Goal: Information Seeking & Learning: Stay updated

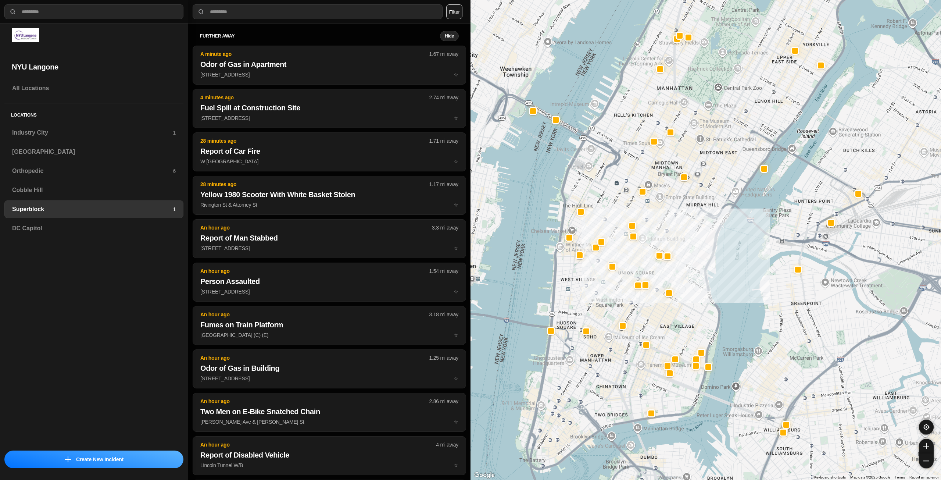
select select "*"
click at [93, 133] on h3 "Industry City" at bounding box center [92, 132] width 161 height 9
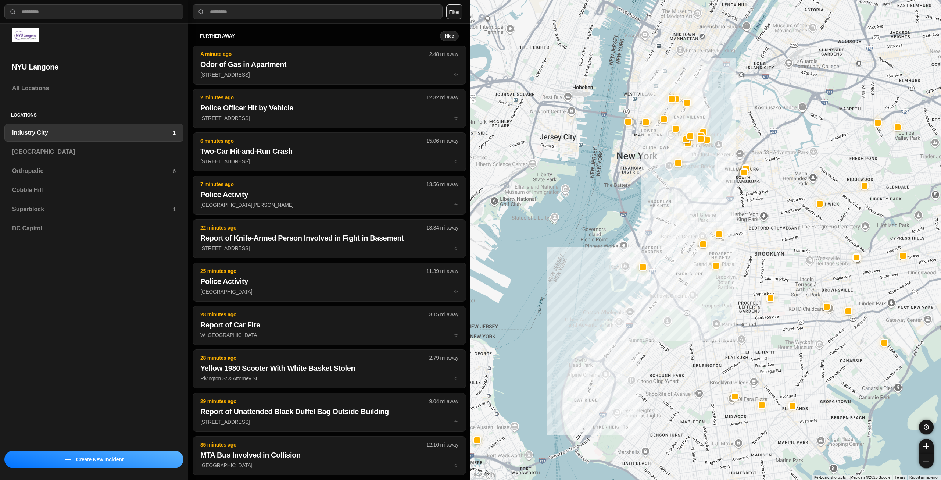
drag, startPoint x: 739, startPoint y: 186, endPoint x: 697, endPoint y: 282, distance: 105.0
click at [697, 282] on div at bounding box center [705, 240] width 470 height 480
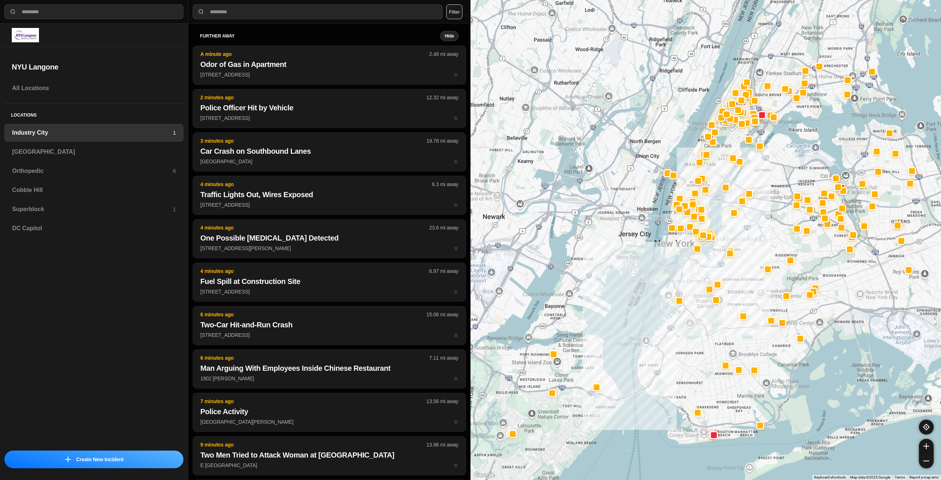
drag, startPoint x: 746, startPoint y: 203, endPoint x: 716, endPoint y: 266, distance: 69.9
click at [716, 266] on div at bounding box center [705, 240] width 470 height 480
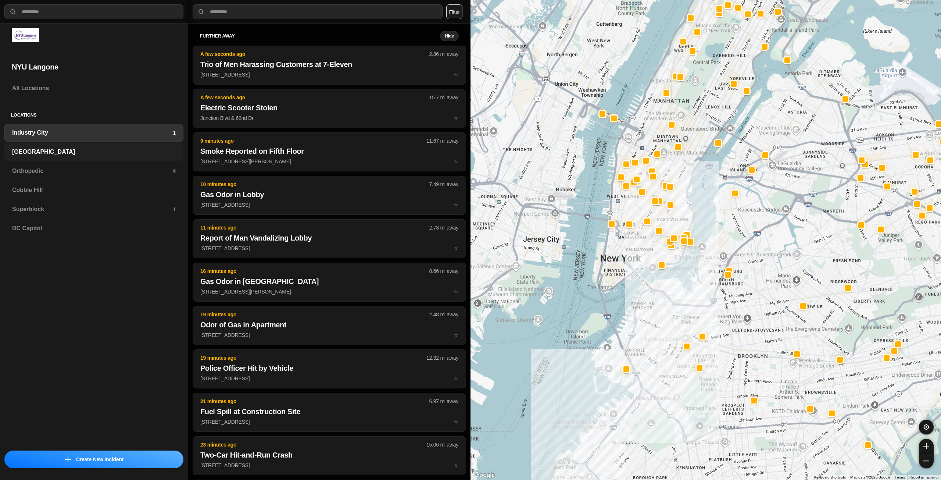
click at [31, 155] on h3 "[GEOGRAPHIC_DATA]" at bounding box center [94, 151] width 164 height 9
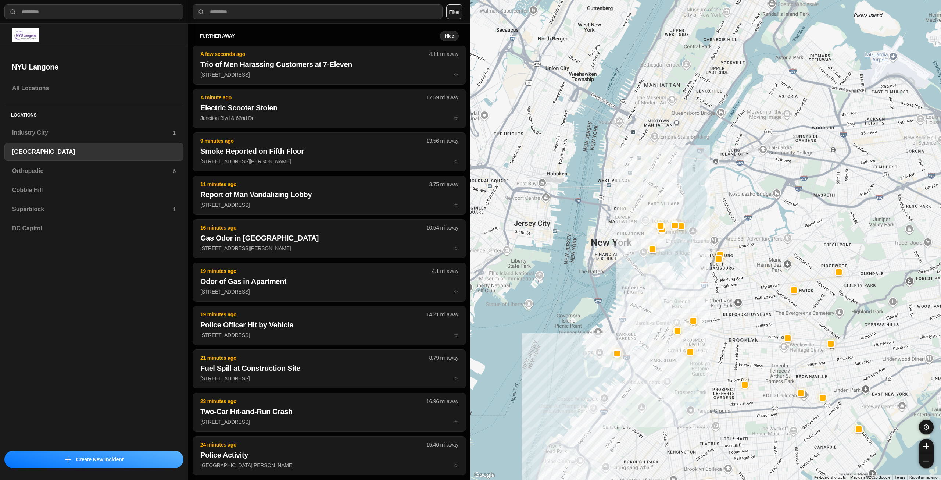
drag, startPoint x: 684, startPoint y: 392, endPoint x: 693, endPoint y: 369, distance: 25.3
click at [685, 390] on div at bounding box center [705, 240] width 470 height 480
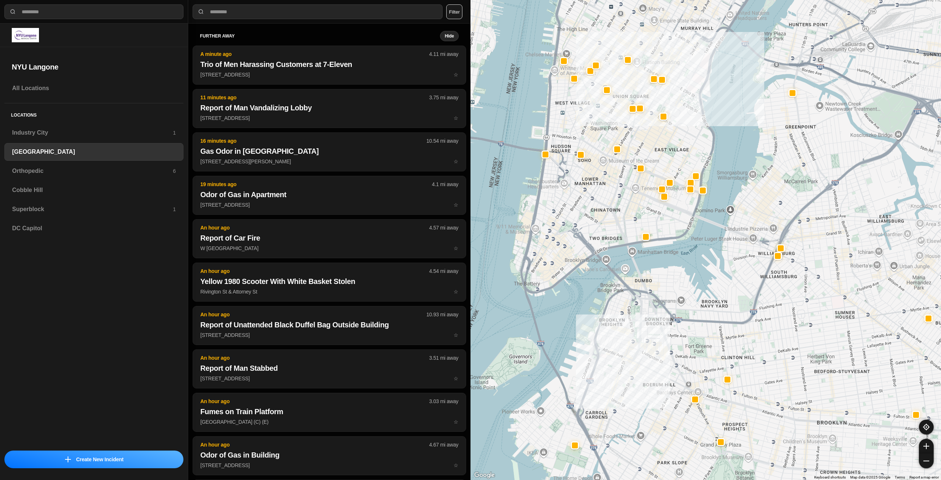
drag, startPoint x: 635, startPoint y: 194, endPoint x: 669, endPoint y: 226, distance: 47.6
click at [669, 226] on div "421 people" at bounding box center [705, 240] width 470 height 480
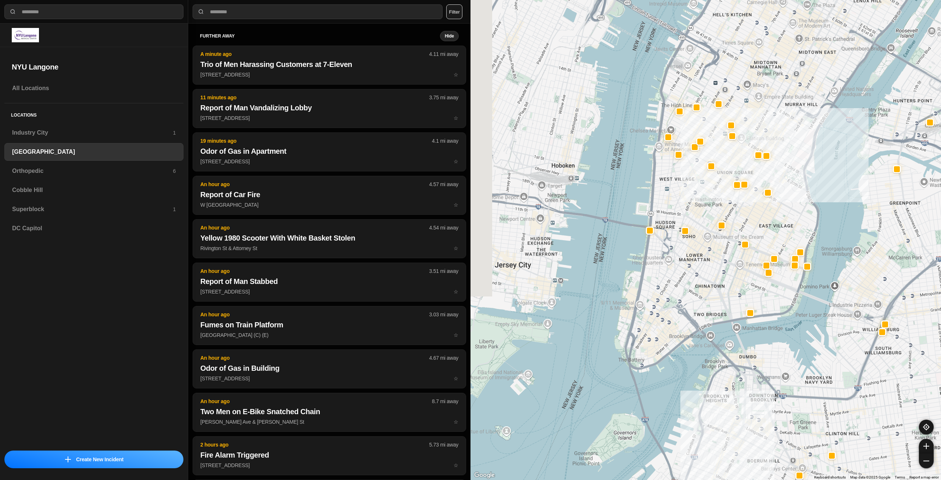
click at [699, 299] on div "421 people" at bounding box center [705, 240] width 470 height 480
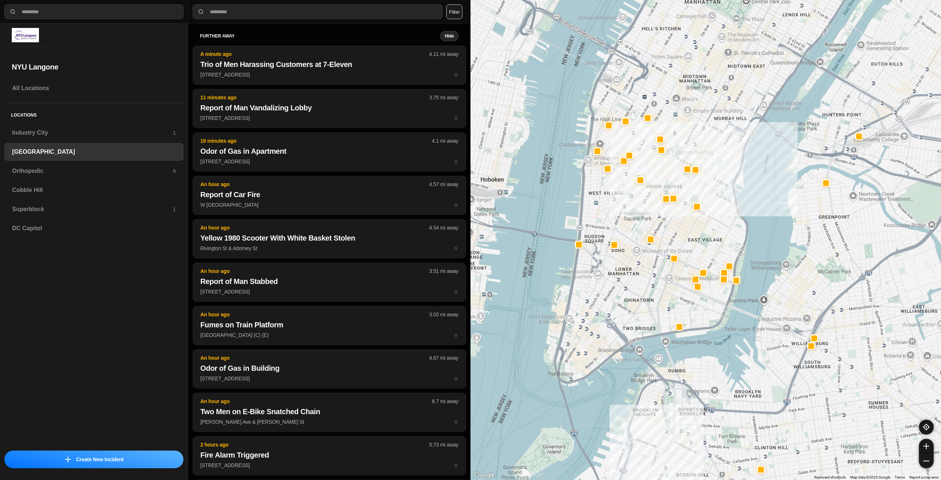
drag, startPoint x: 690, startPoint y: 302, endPoint x: 636, endPoint y: 310, distance: 54.6
click at [67, 173] on h3 "Orthopedic" at bounding box center [92, 170] width 161 height 9
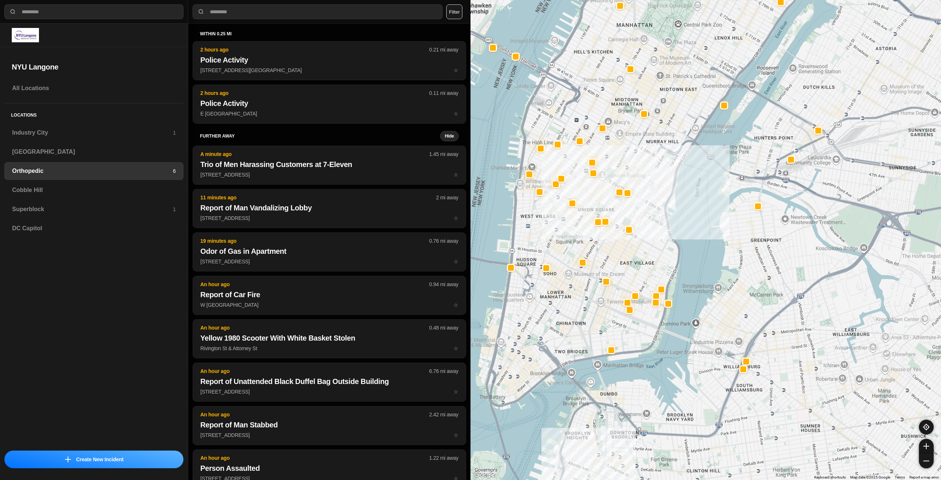
drag, startPoint x: 782, startPoint y: 359, endPoint x: 749, endPoint y: 286, distance: 80.0
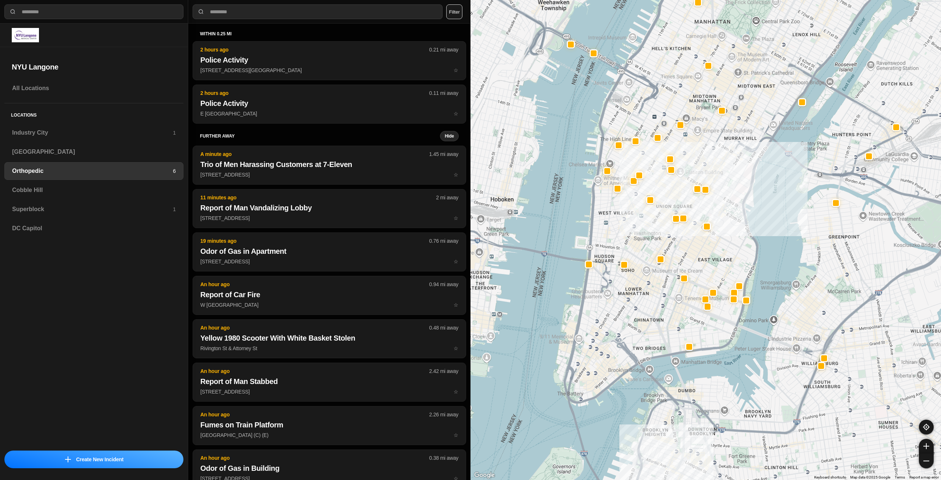
drag, startPoint x: 557, startPoint y: 315, endPoint x: 636, endPoint y: 312, distance: 78.7
click at [636, 312] on div at bounding box center [705, 240] width 470 height 480
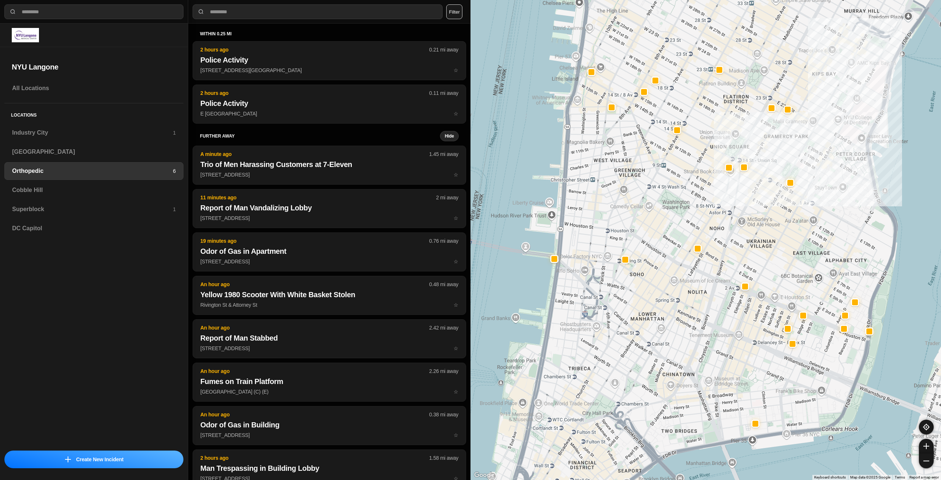
drag, startPoint x: 653, startPoint y: 275, endPoint x: 667, endPoint y: 300, distance: 28.4
click at [667, 300] on div at bounding box center [705, 240] width 470 height 480
click at [98, 194] on h3 "Cobble Hill" at bounding box center [94, 190] width 164 height 9
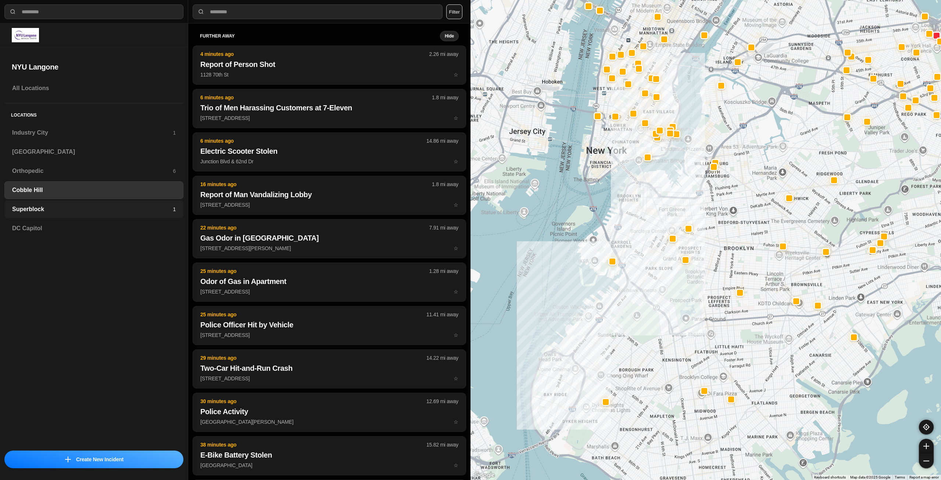
click at [137, 218] on div "Superblock 1" at bounding box center [93, 209] width 179 height 18
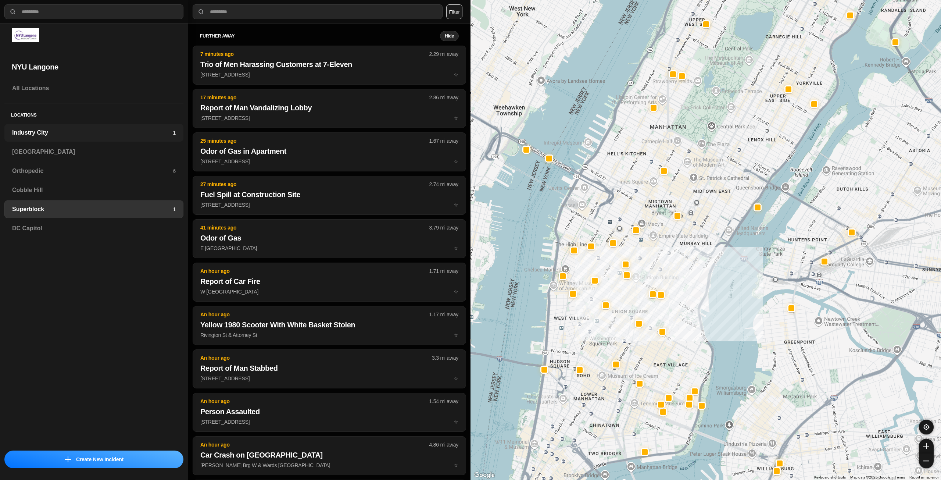
click at [67, 134] on h3 "Industry City" at bounding box center [92, 132] width 161 height 9
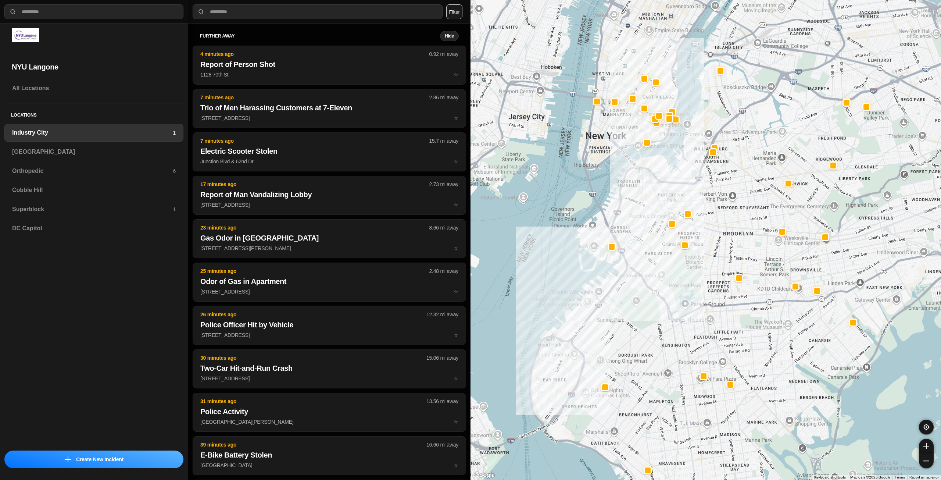
drag, startPoint x: 741, startPoint y: 236, endPoint x: 672, endPoint y: 287, distance: 85.3
click at [673, 287] on div at bounding box center [705, 240] width 470 height 480
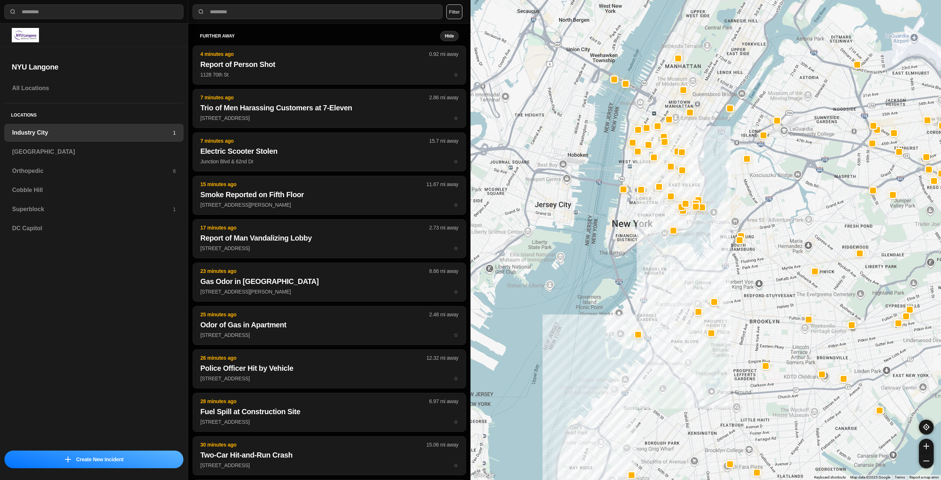
drag, startPoint x: 630, startPoint y: 220, endPoint x: 656, endPoint y: 269, distance: 54.6
click at [656, 269] on div at bounding box center [705, 240] width 470 height 480
click at [75, 150] on h3 "[GEOGRAPHIC_DATA]" at bounding box center [94, 151] width 164 height 9
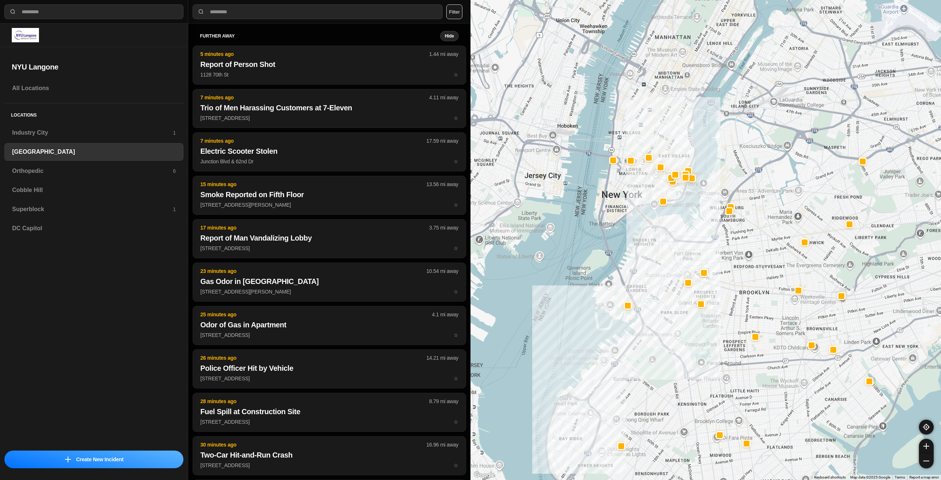
drag, startPoint x: 676, startPoint y: 326, endPoint x: 665, endPoint y: 334, distance: 13.6
click at [665, 334] on div at bounding box center [705, 240] width 470 height 480
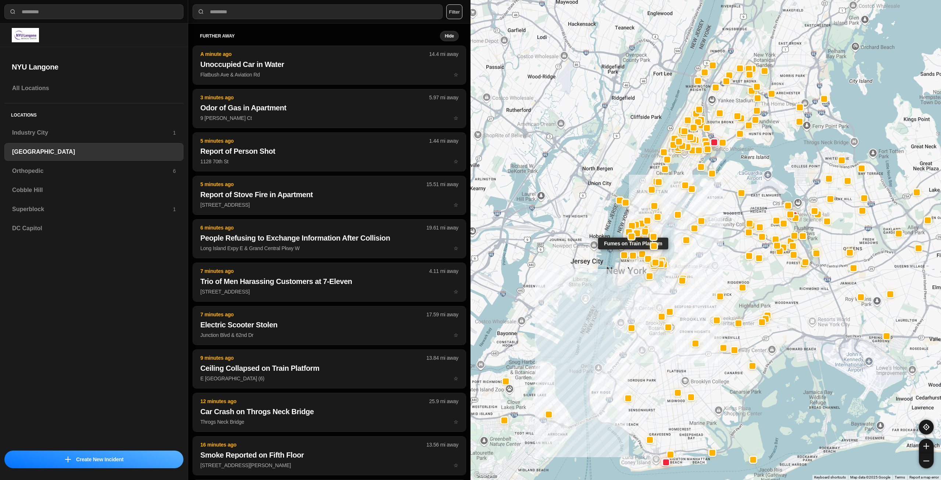
drag, startPoint x: 648, startPoint y: 190, endPoint x: 631, endPoint y: 252, distance: 64.7
click at [631, 252] on div at bounding box center [633, 255] width 8 height 8
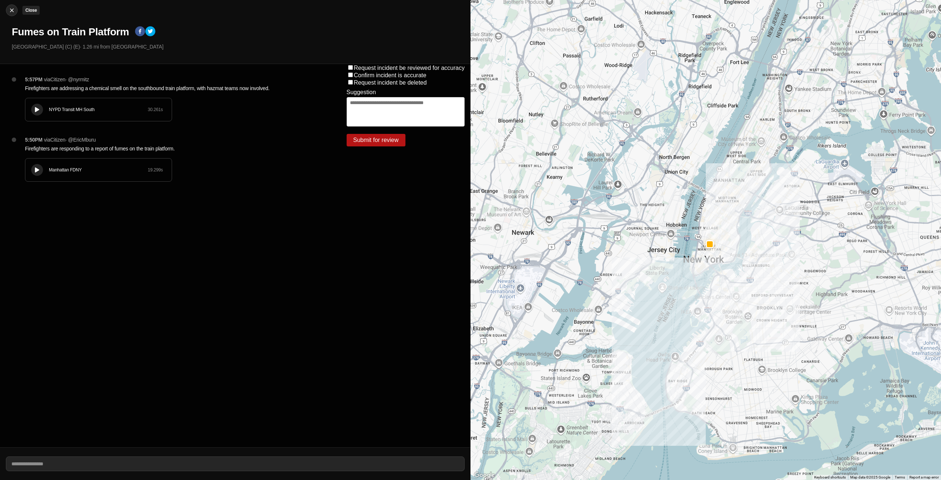
click at [10, 8] on img at bounding box center [11, 10] width 7 height 7
select select "*"
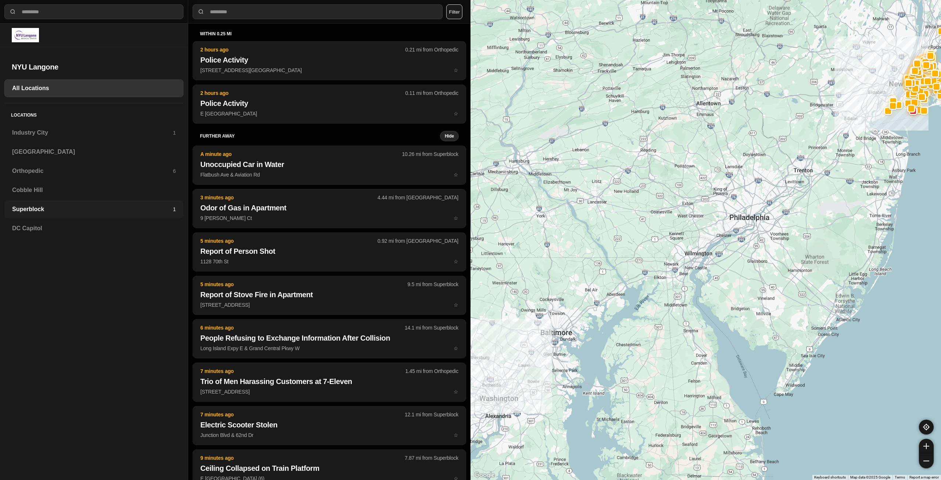
click at [90, 212] on h3 "Superblock" at bounding box center [92, 209] width 161 height 9
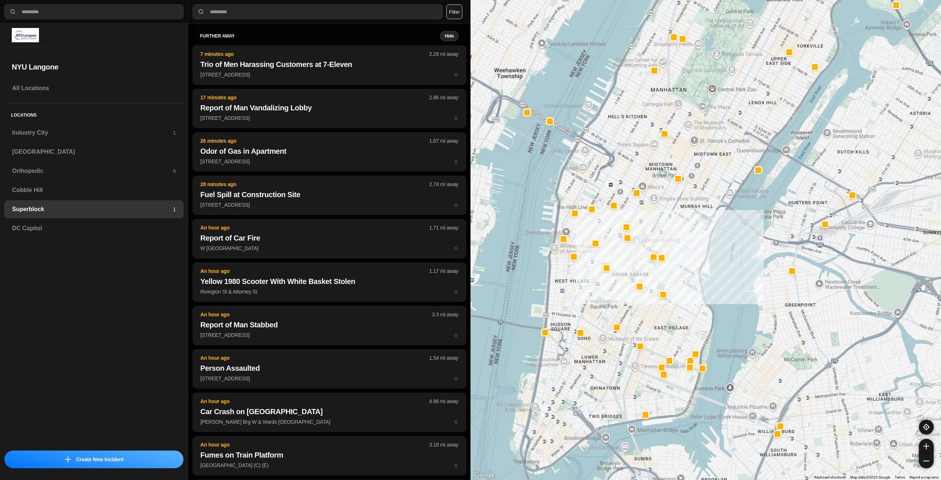
drag, startPoint x: 672, startPoint y: 287, endPoint x: 685, endPoint y: 238, distance: 50.4
click at [685, 238] on div at bounding box center [705, 240] width 470 height 480
